Goal: Information Seeking & Learning: Learn about a topic

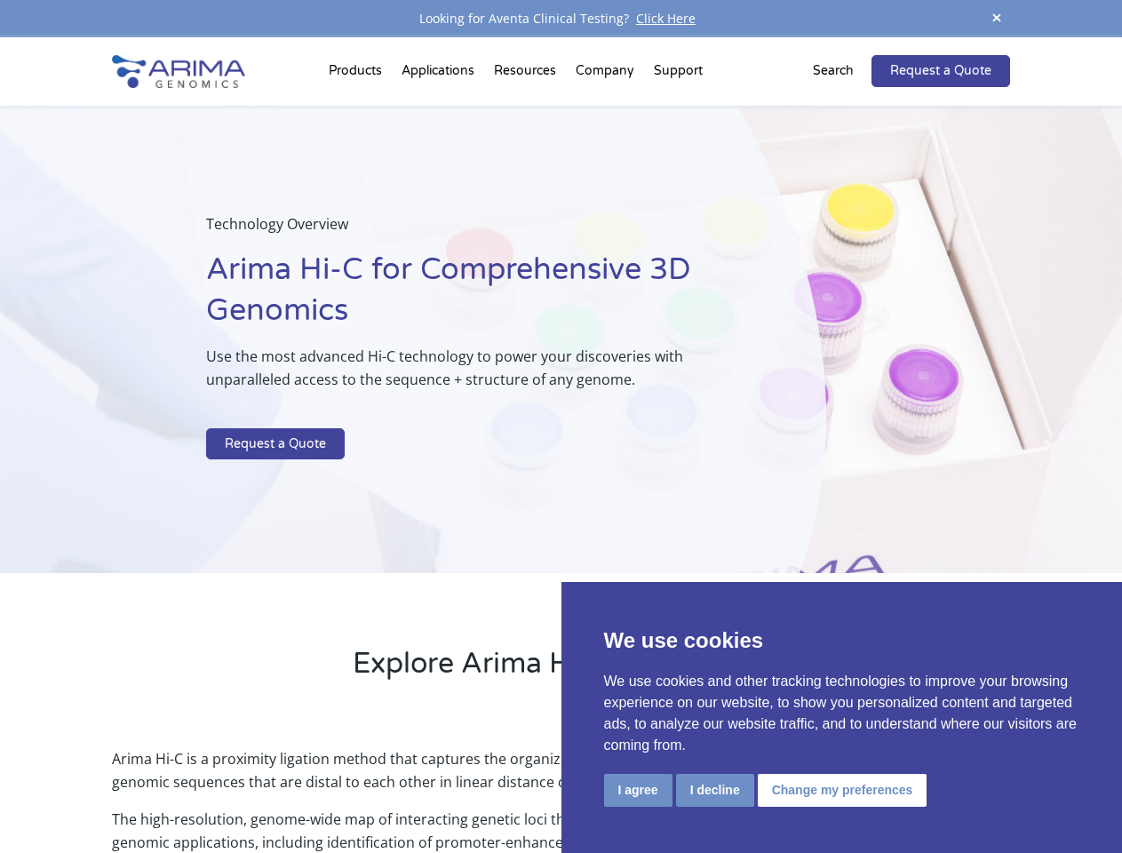
click at [561, 426] on p at bounding box center [471, 416] width 530 height 23
click at [638, 790] on button "I agree" at bounding box center [638, 790] width 68 height 33
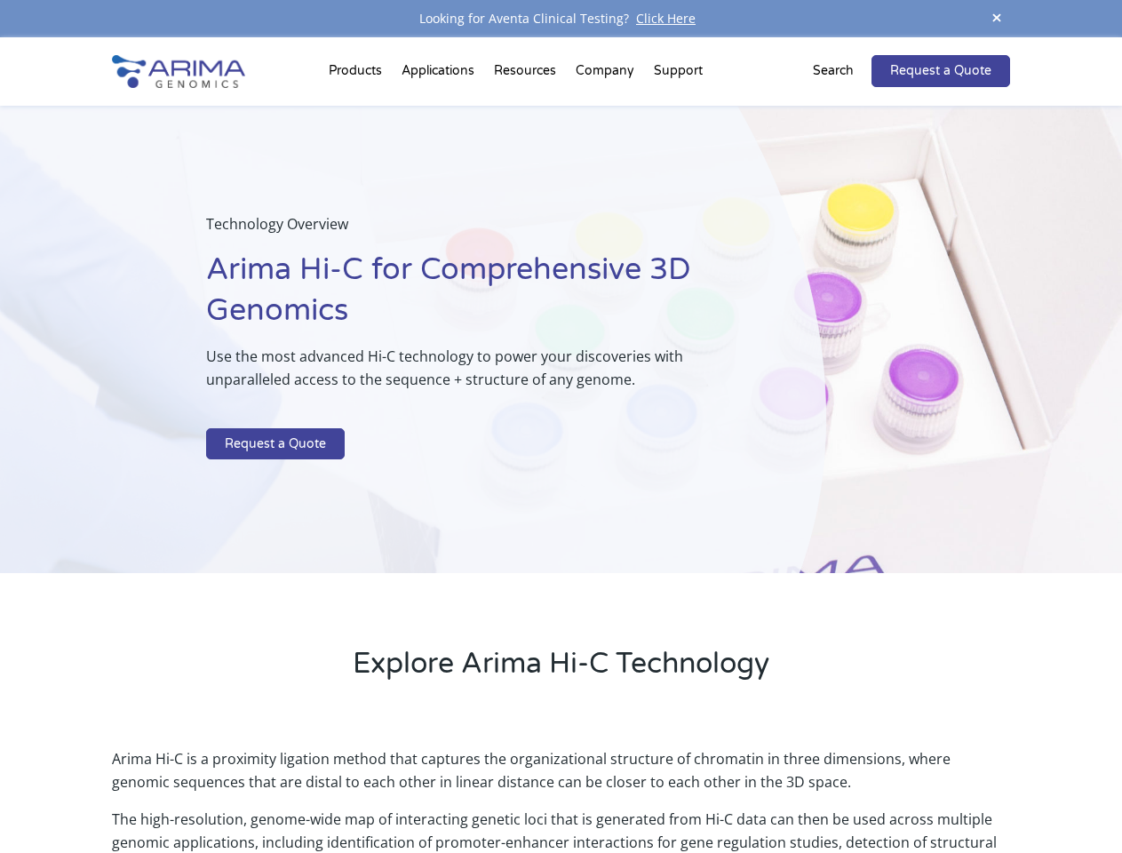
click at [714, 790] on p "Arima Hi-C is a proximity ligation method that captures the organizational stru…" at bounding box center [560, 777] width 897 height 60
click at [840, 790] on p "Arima Hi-C is a proximity ligation method that captures the organizational stru…" at bounding box center [560, 777] width 897 height 60
click at [997, 19] on span at bounding box center [997, 19] width 27 height 24
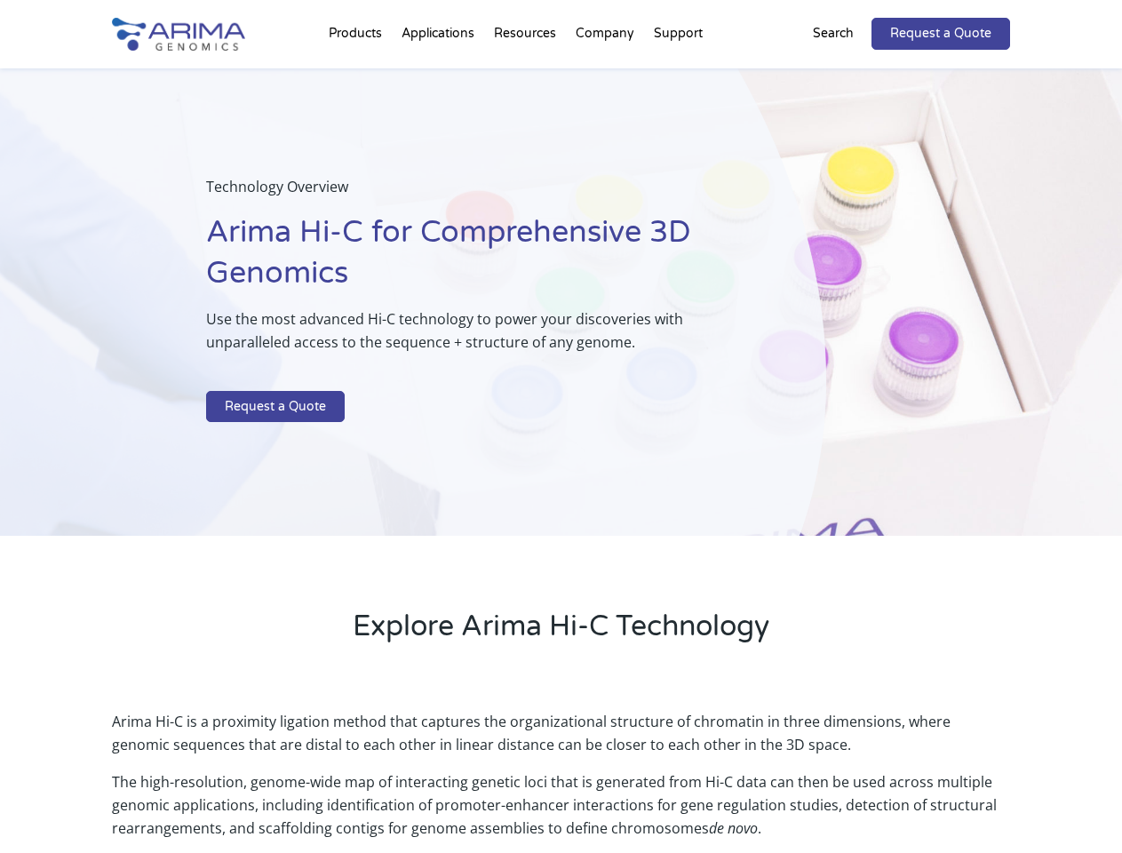
click at [561, 445] on div "Technology Overview Arima Hi-C for Comprehensive 3D Genomics Use the most advan…" at bounding box center [413, 302] width 826 height 468
click at [358, 75] on div "Technology Overview Arima Hi-C for Comprehensive 3D Genomics Use the most advan…" at bounding box center [413, 302] width 826 height 468
click at [527, 75] on div "Technology Overview Arima Hi-C for Comprehensive 3D Genomics Use the most advan…" at bounding box center [413, 302] width 826 height 468
click at [606, 75] on div "Technology Overview Arima Hi-C for Comprehensive 3D Genomics Use the most advan…" at bounding box center [413, 302] width 826 height 468
click at [678, 75] on div "Technology Overview Arima Hi-C for Comprehensive 3D Genomics Use the most advan…" at bounding box center [413, 302] width 826 height 468
